Goal: Navigation & Orientation: Find specific page/section

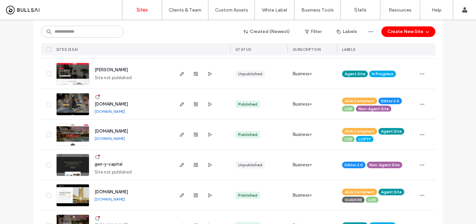
scroll to position [2211, 0]
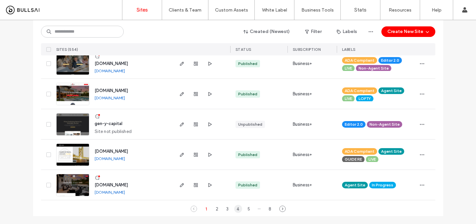
click at [235, 209] on div "4" at bounding box center [238, 209] width 8 height 8
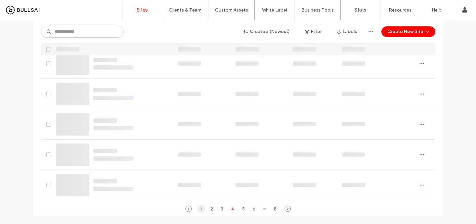
click at [197, 210] on div "1" at bounding box center [201, 209] width 8 height 8
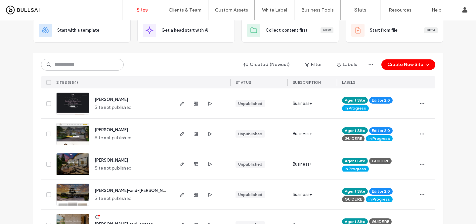
scroll to position [51, 0]
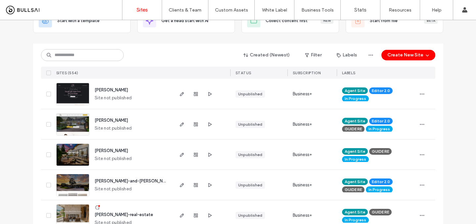
click at [107, 92] on span "[PERSON_NAME]" at bounding box center [111, 90] width 33 height 5
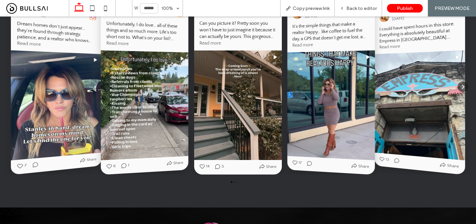
scroll to position [1635, 0]
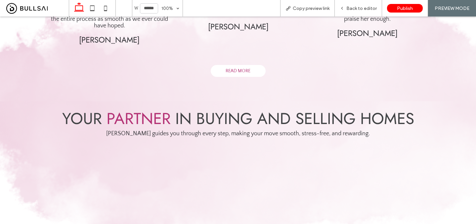
scroll to position [660, 0]
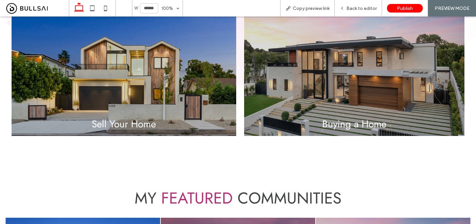
scroll to position [933, 0]
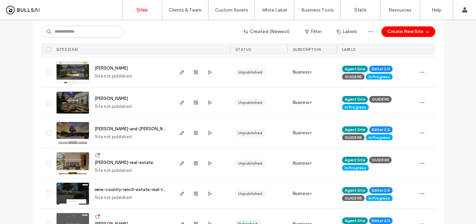
scroll to position [104, 0]
